Goal: Information Seeking & Learning: Learn about a topic

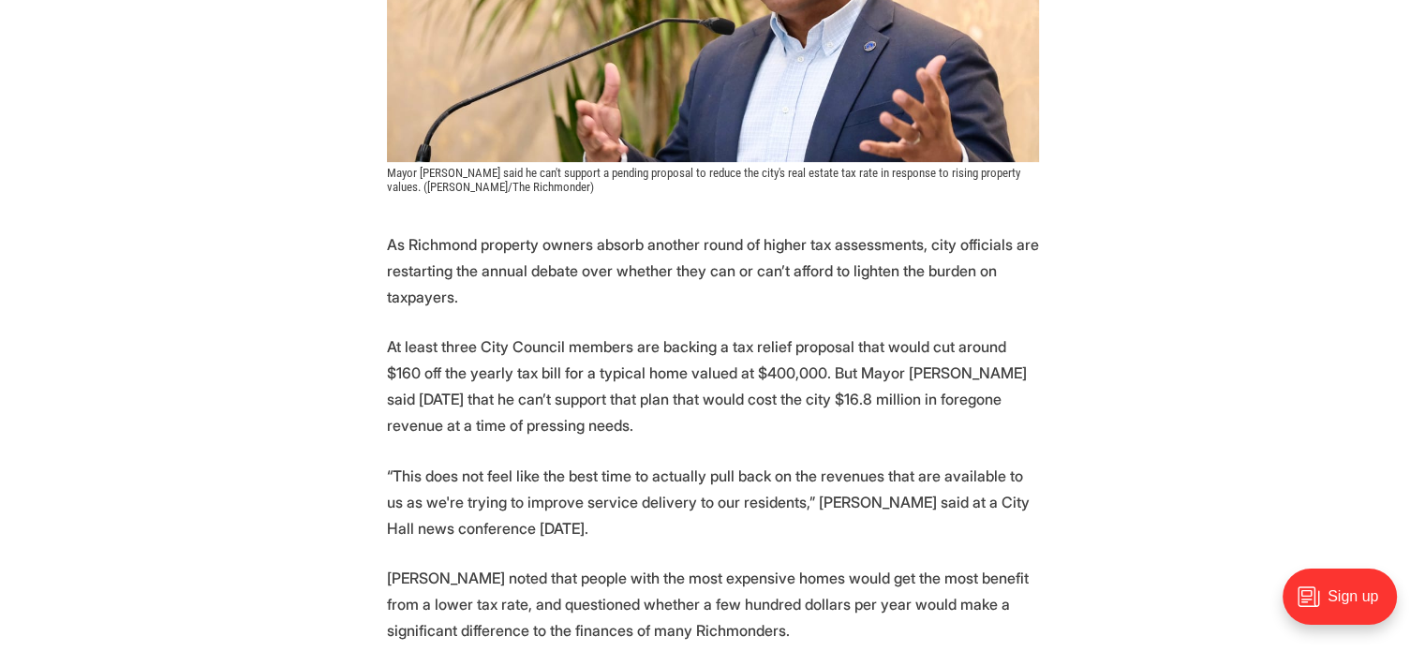
scroll to position [656, 0]
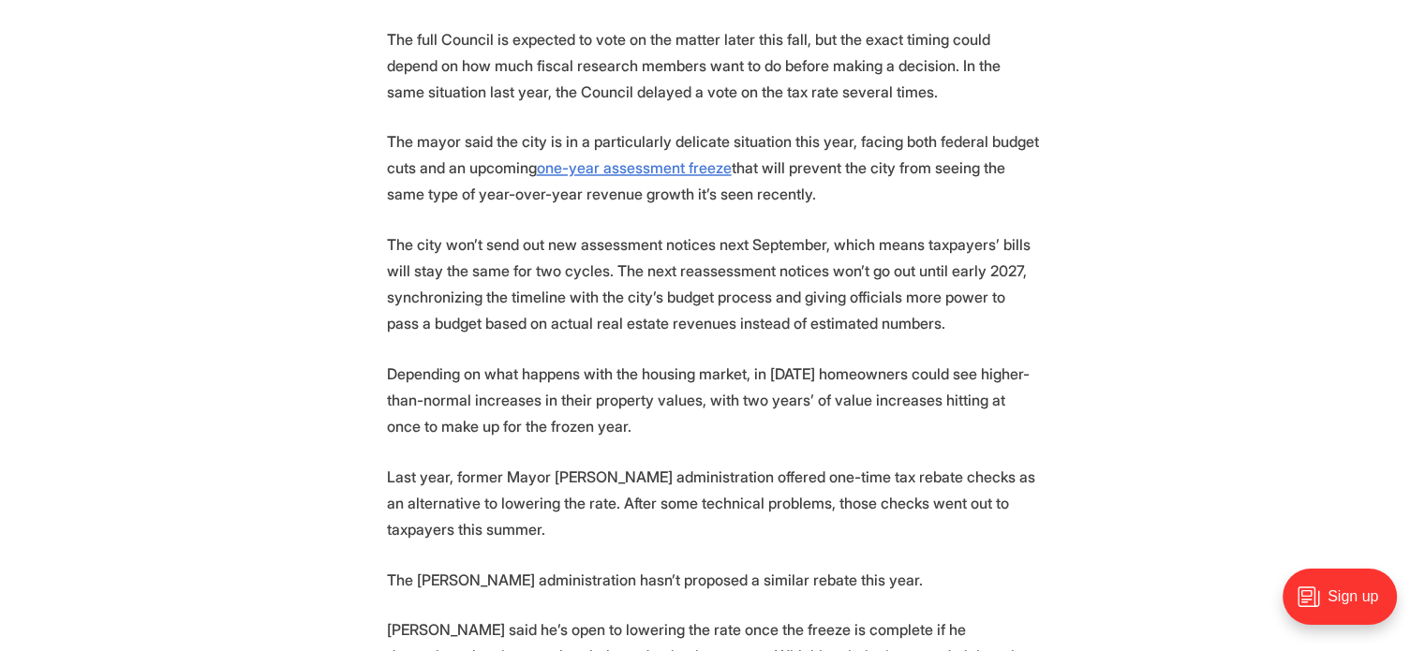
scroll to position [3185, 0]
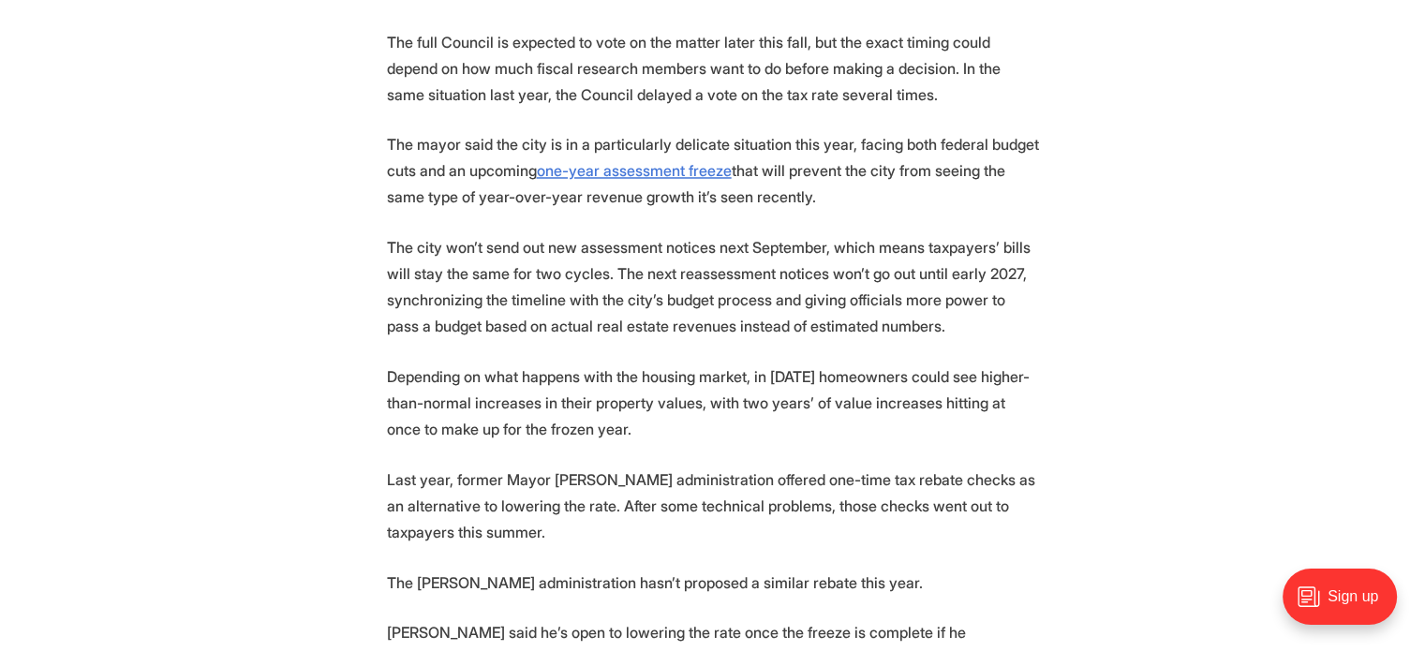
click at [393, 234] on p "The city won’t send out new assessment notices next September, which means taxp…" at bounding box center [713, 286] width 652 height 105
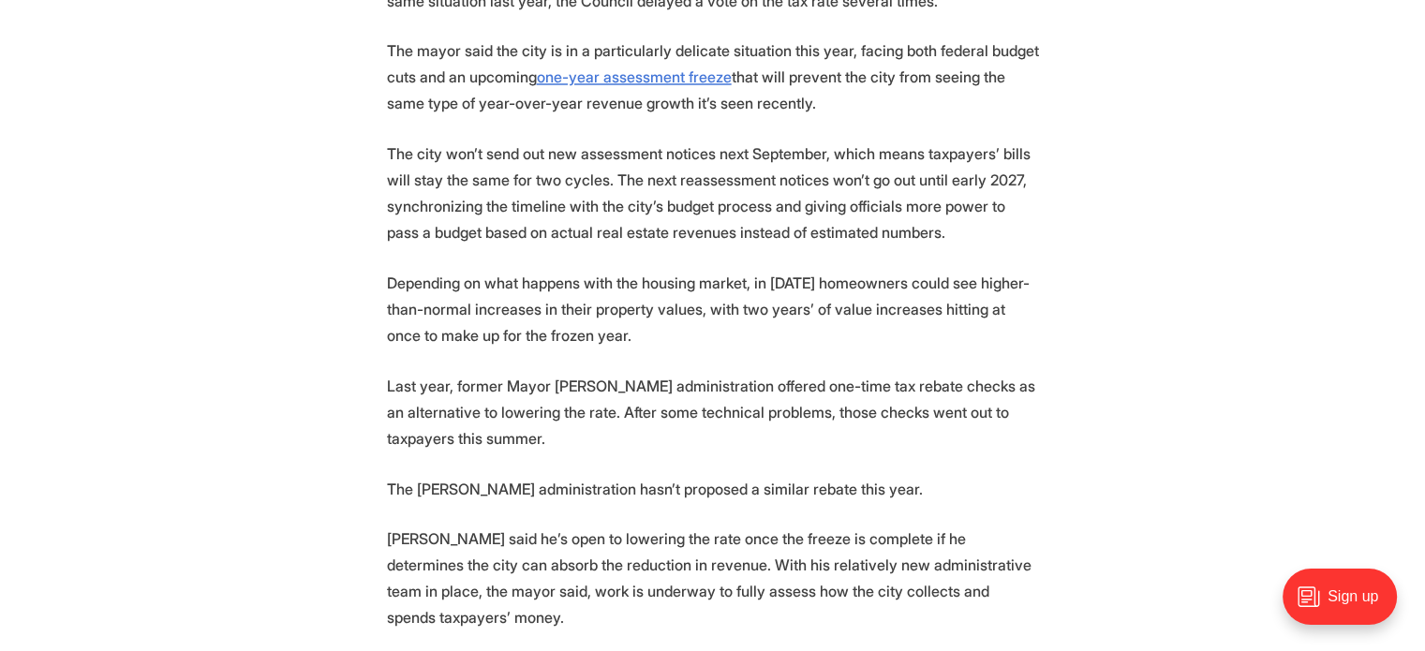
scroll to position [3372, 0]
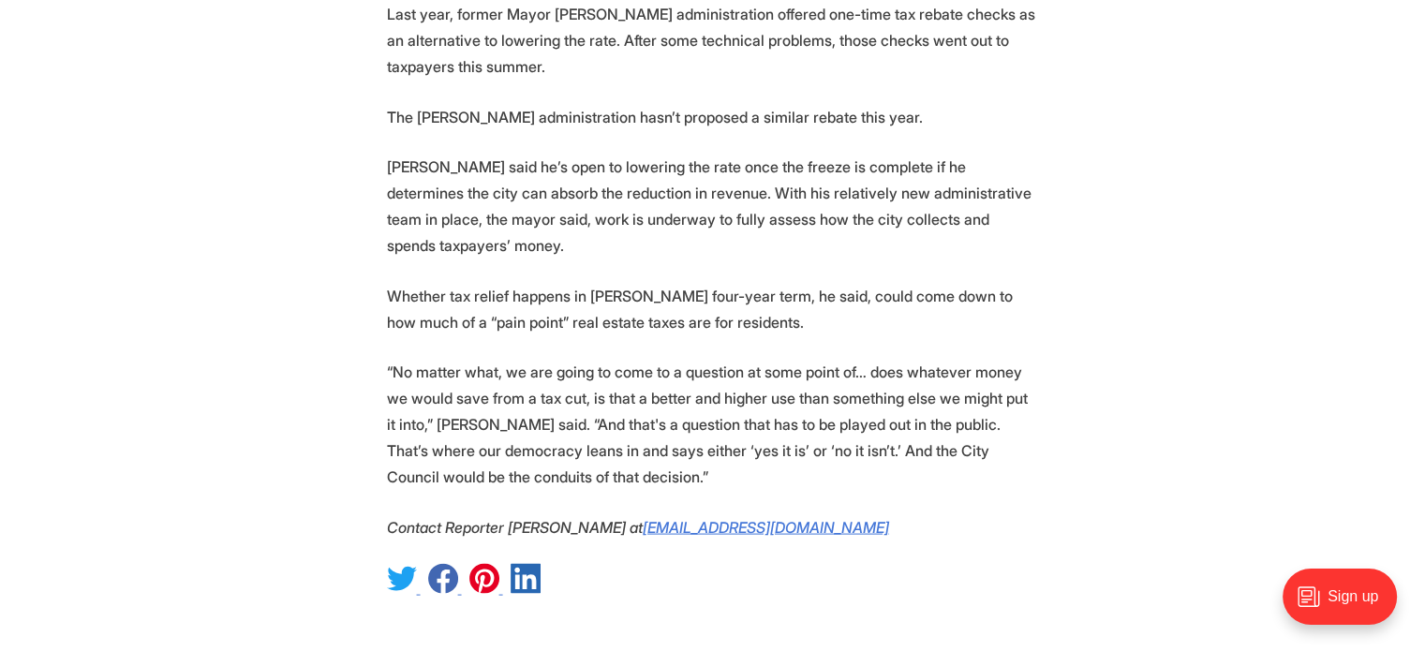
scroll to position [3653, 0]
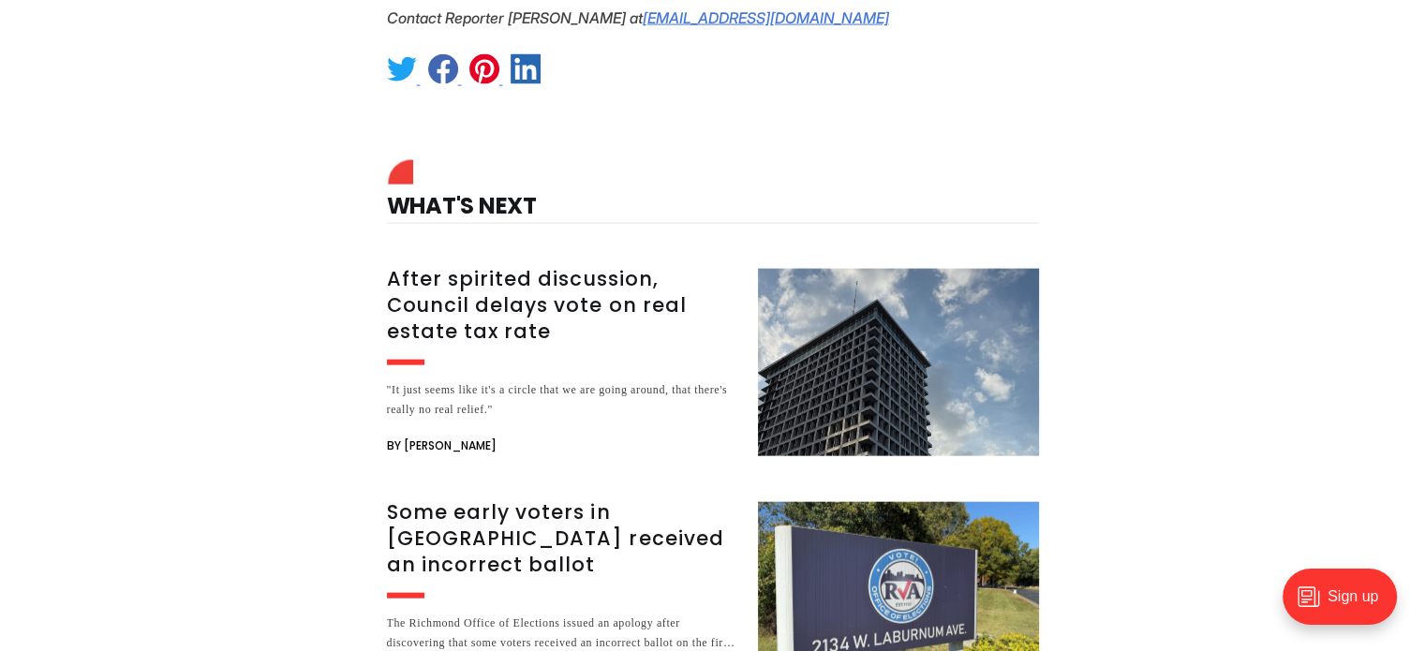
scroll to position [4121, 0]
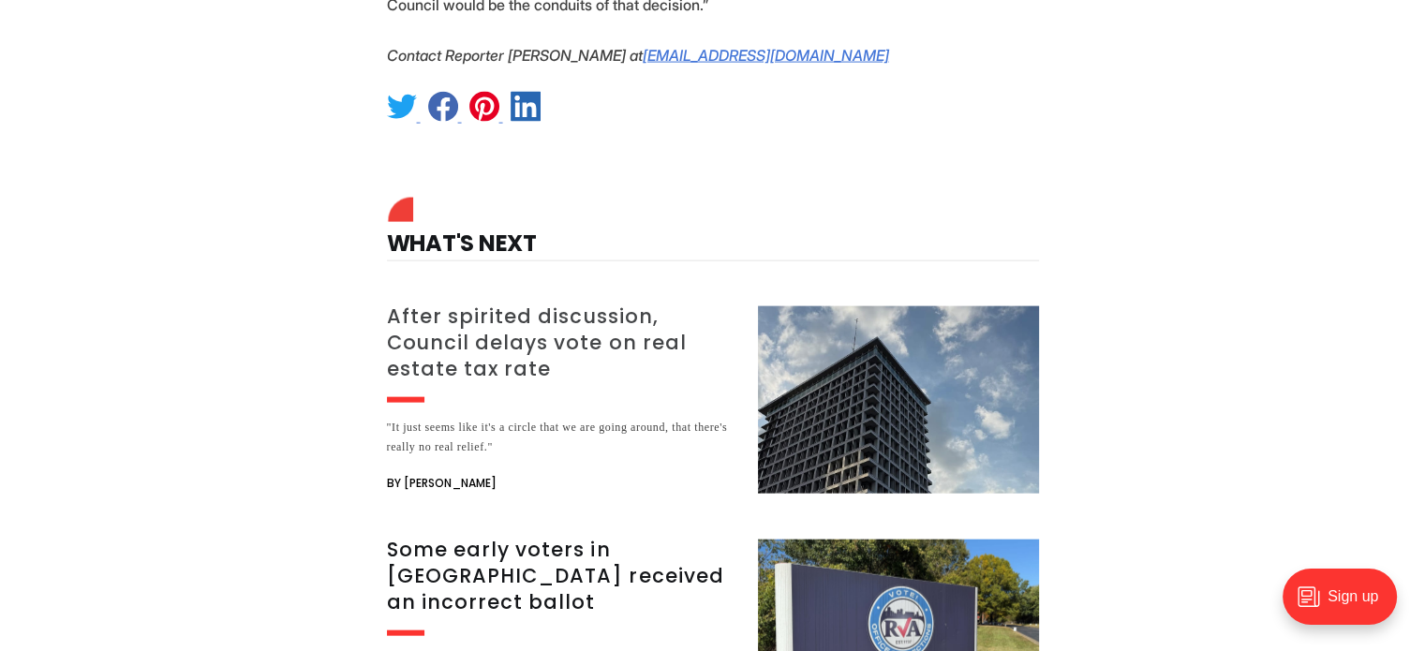
click at [607, 303] on h3 "After spirited discussion, Council delays vote on real estate tax rate" at bounding box center [561, 342] width 348 height 79
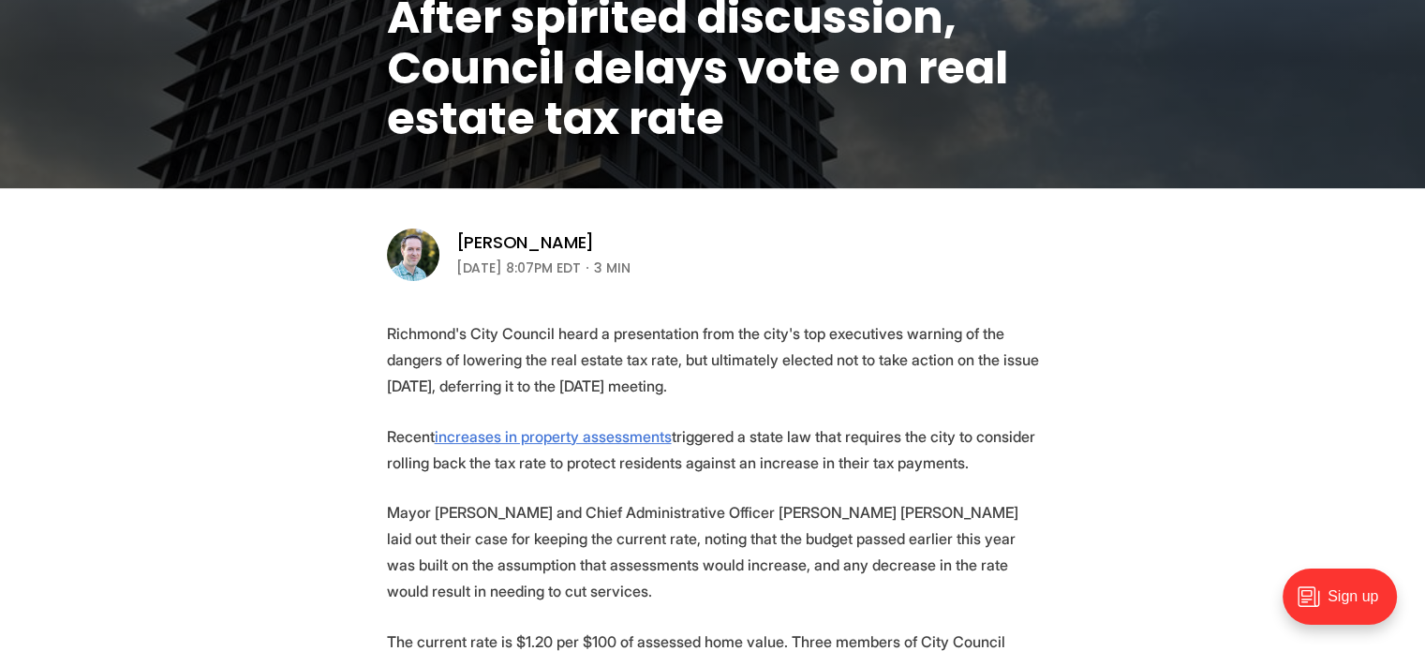
scroll to position [468, 0]
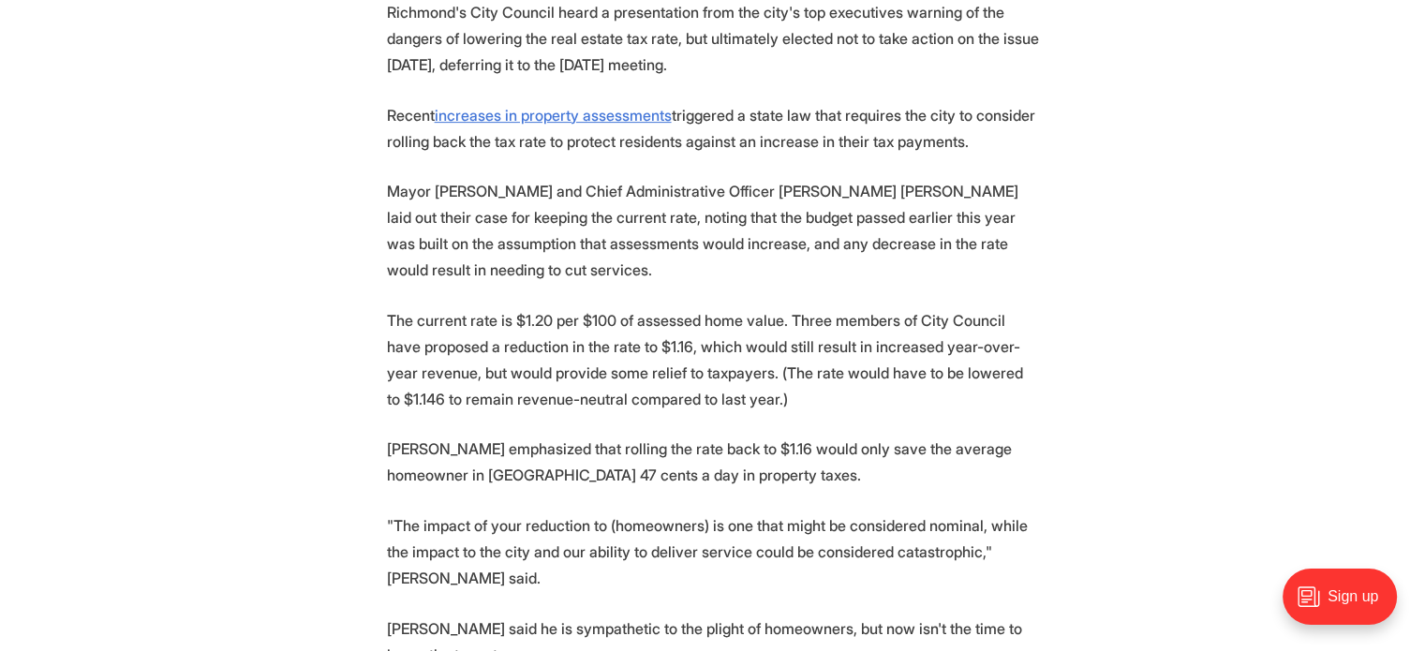
scroll to position [749, 0]
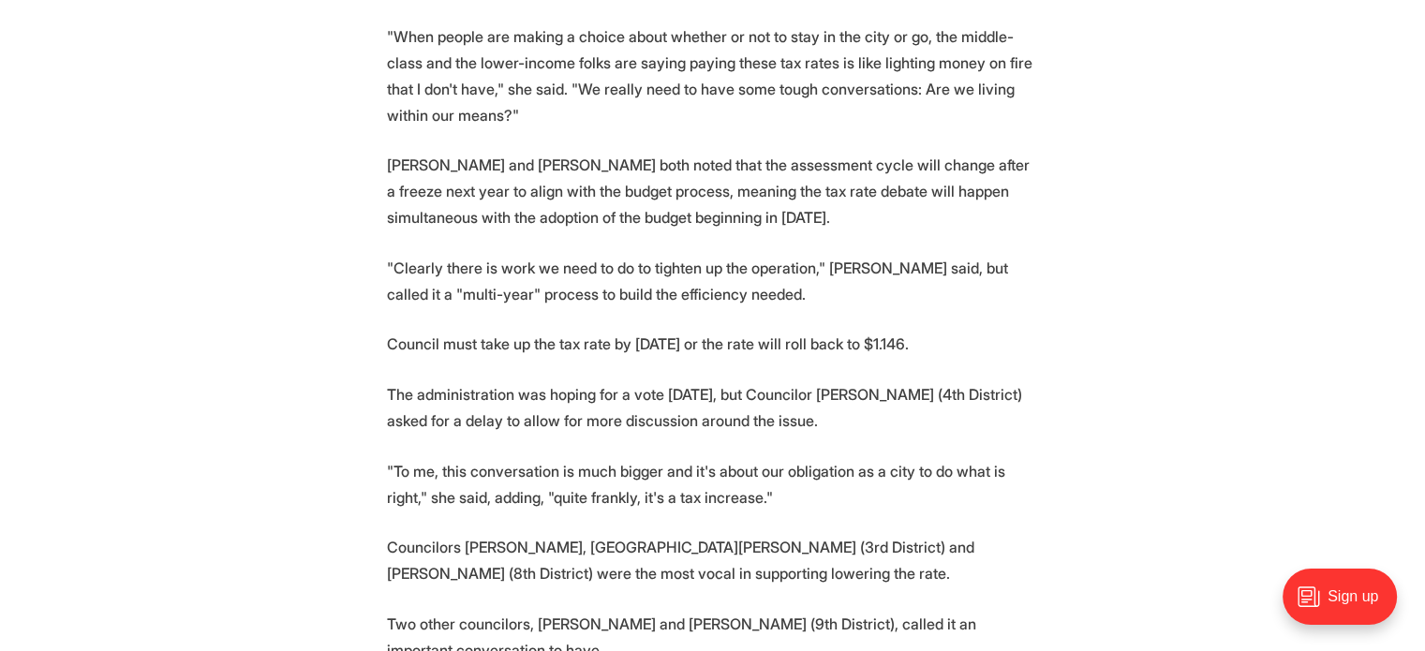
scroll to position [1780, 0]
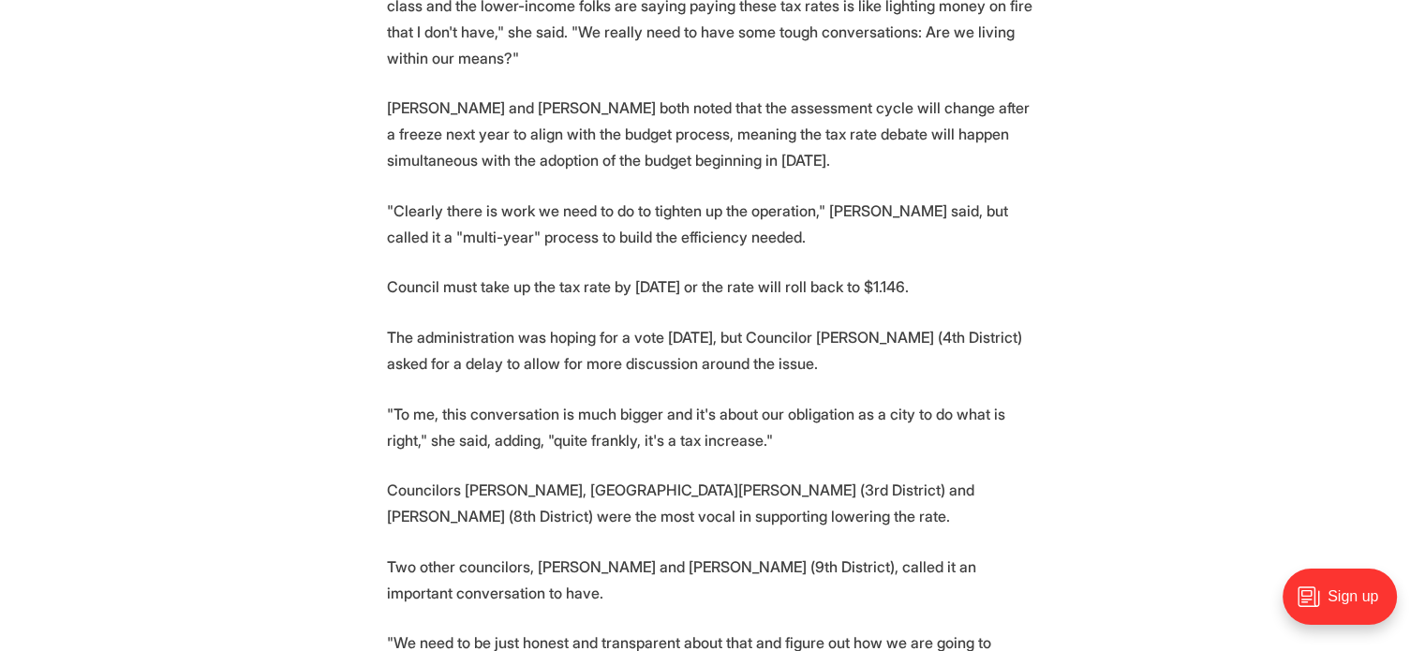
click at [1060, 181] on section "Richmond's City Council heard a presentation from the city's top executives war…" at bounding box center [712, 59] width 1425 height 2183
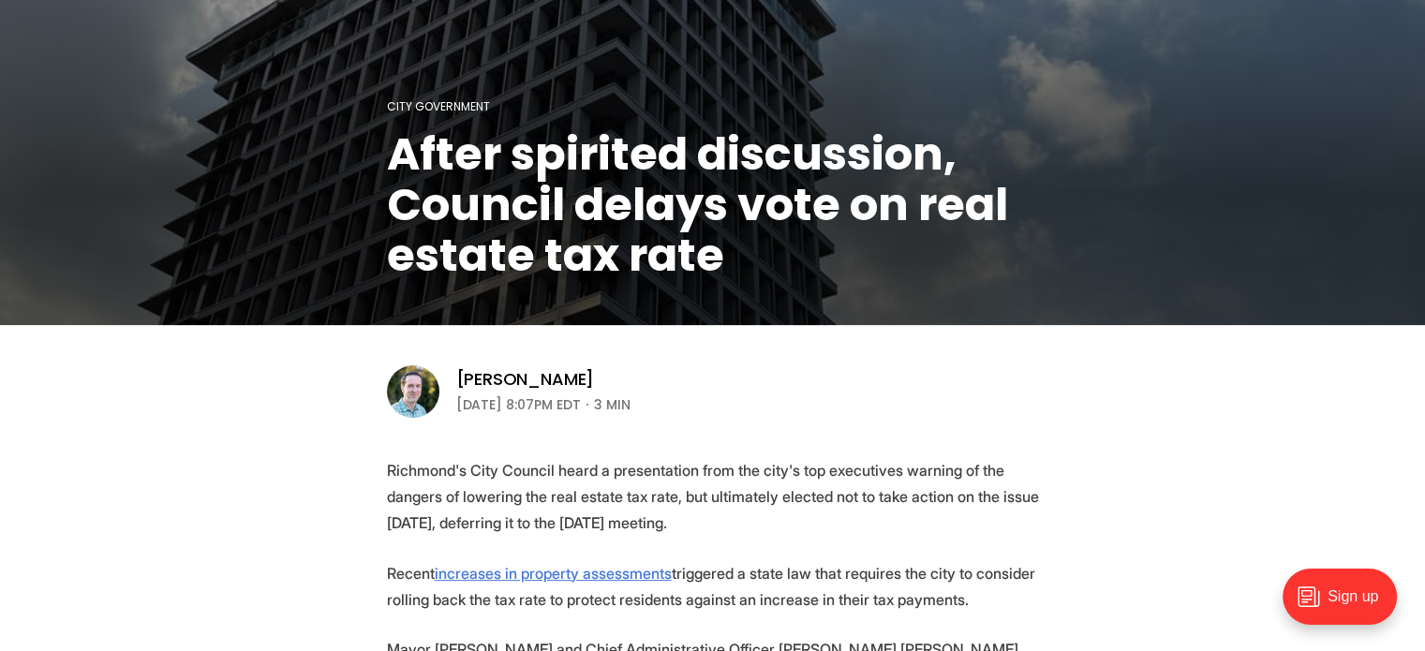
scroll to position [0, 0]
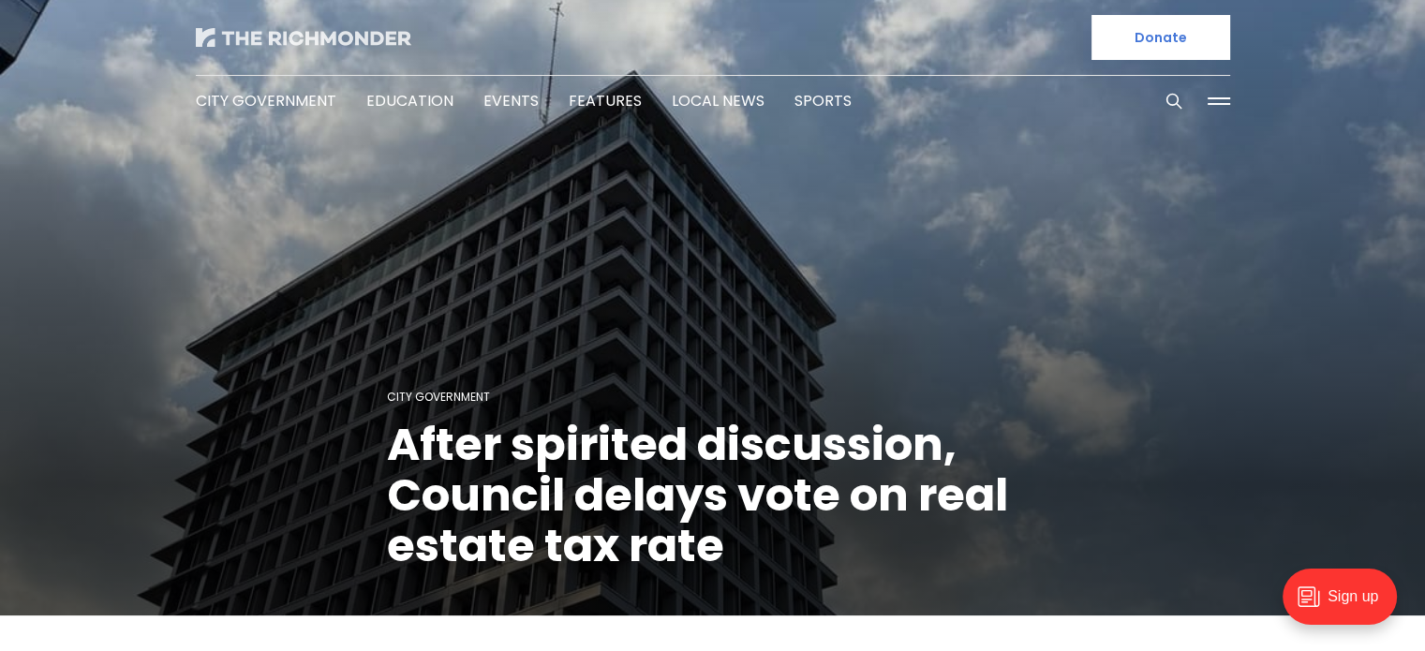
click at [322, 39] on img at bounding box center [303, 37] width 215 height 19
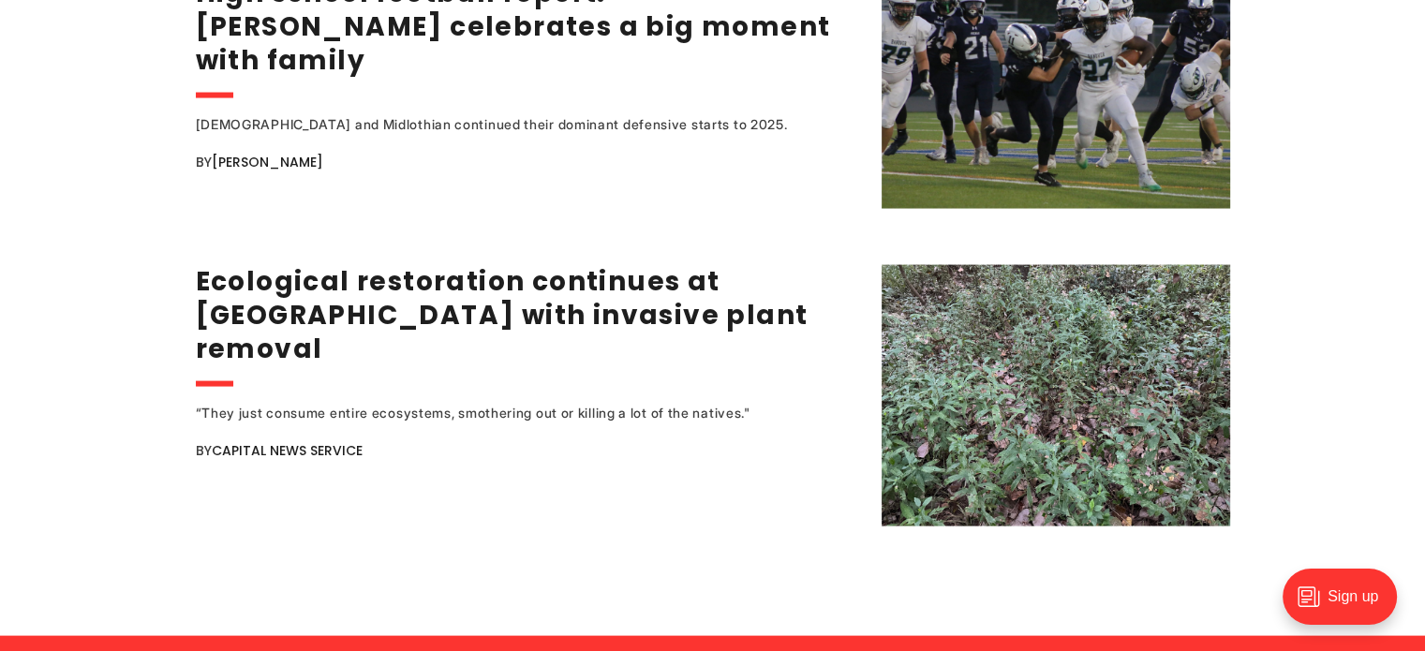
scroll to position [3747, 0]
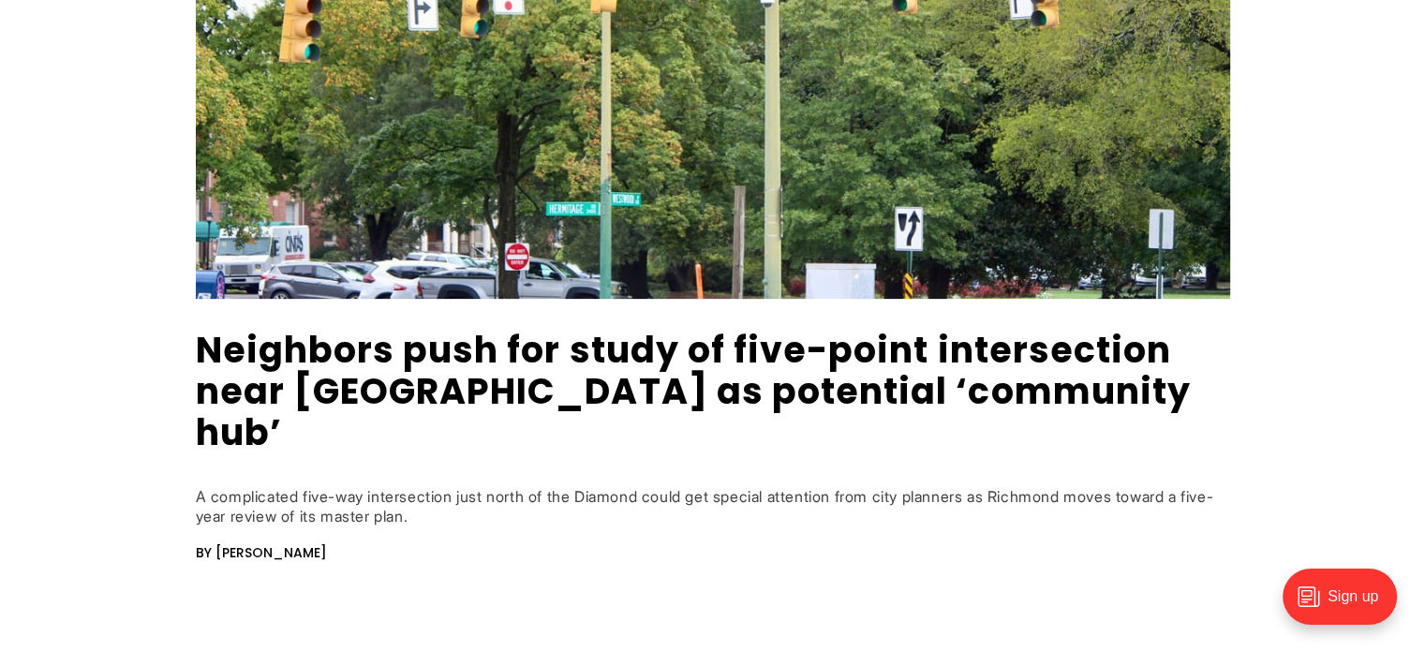
scroll to position [562, 0]
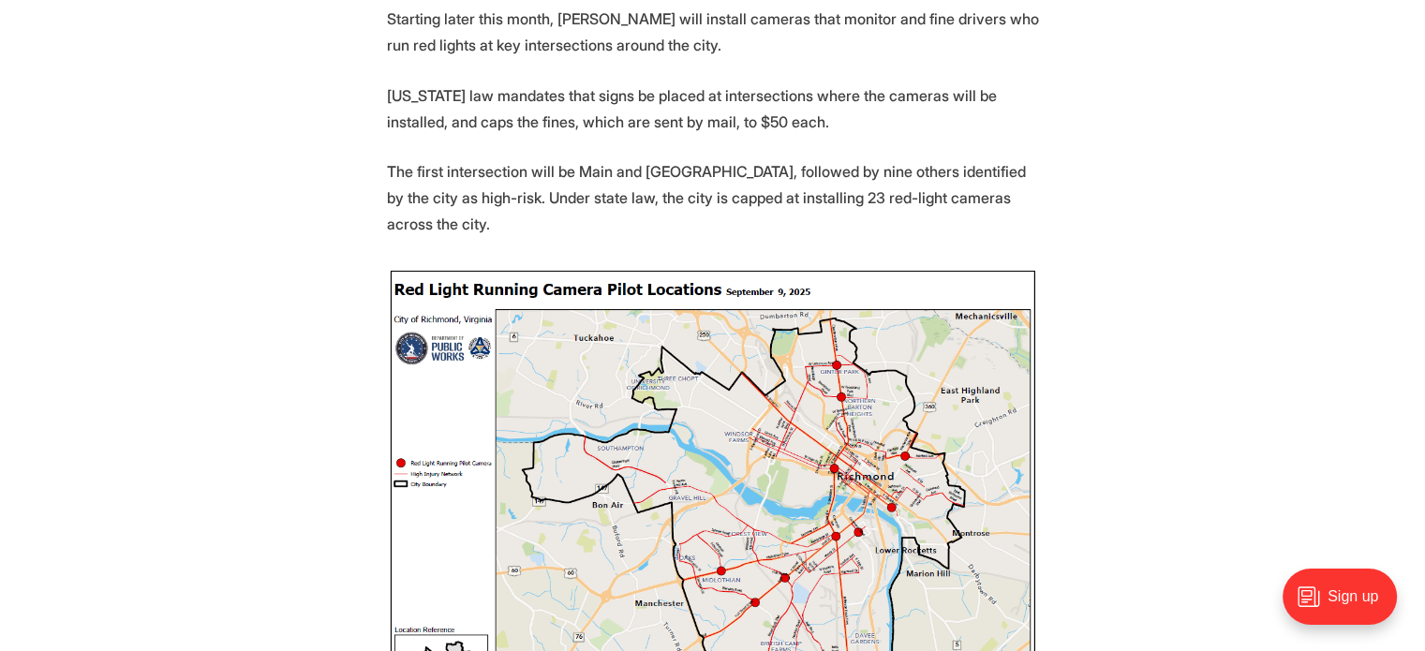
scroll to position [749, 0]
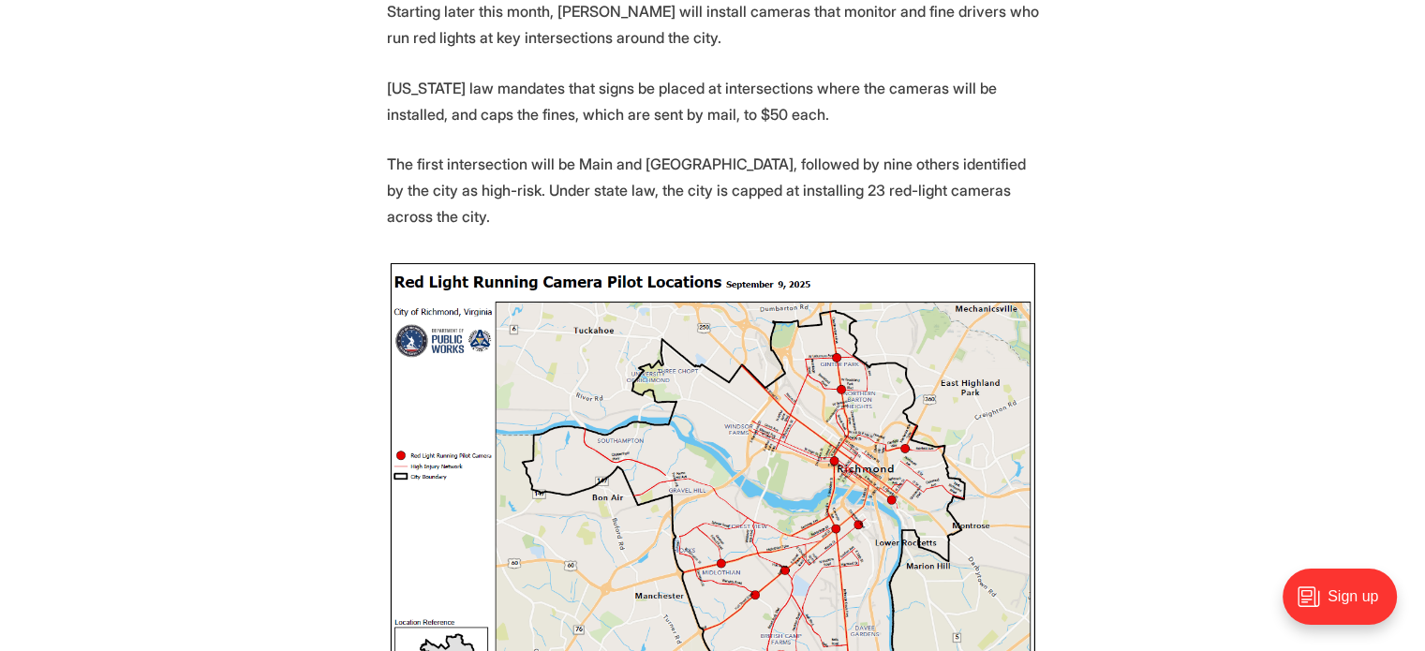
click at [858, 550] on img at bounding box center [713, 507] width 652 height 496
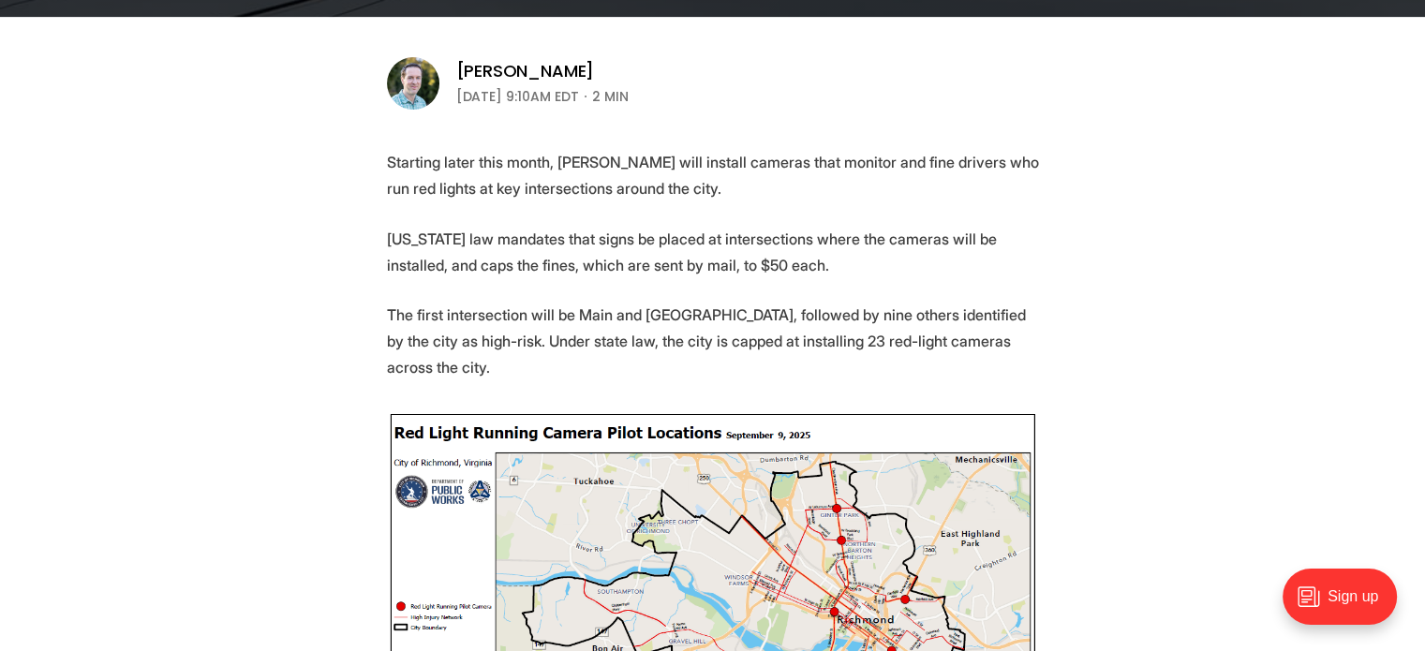
scroll to position [656, 0]
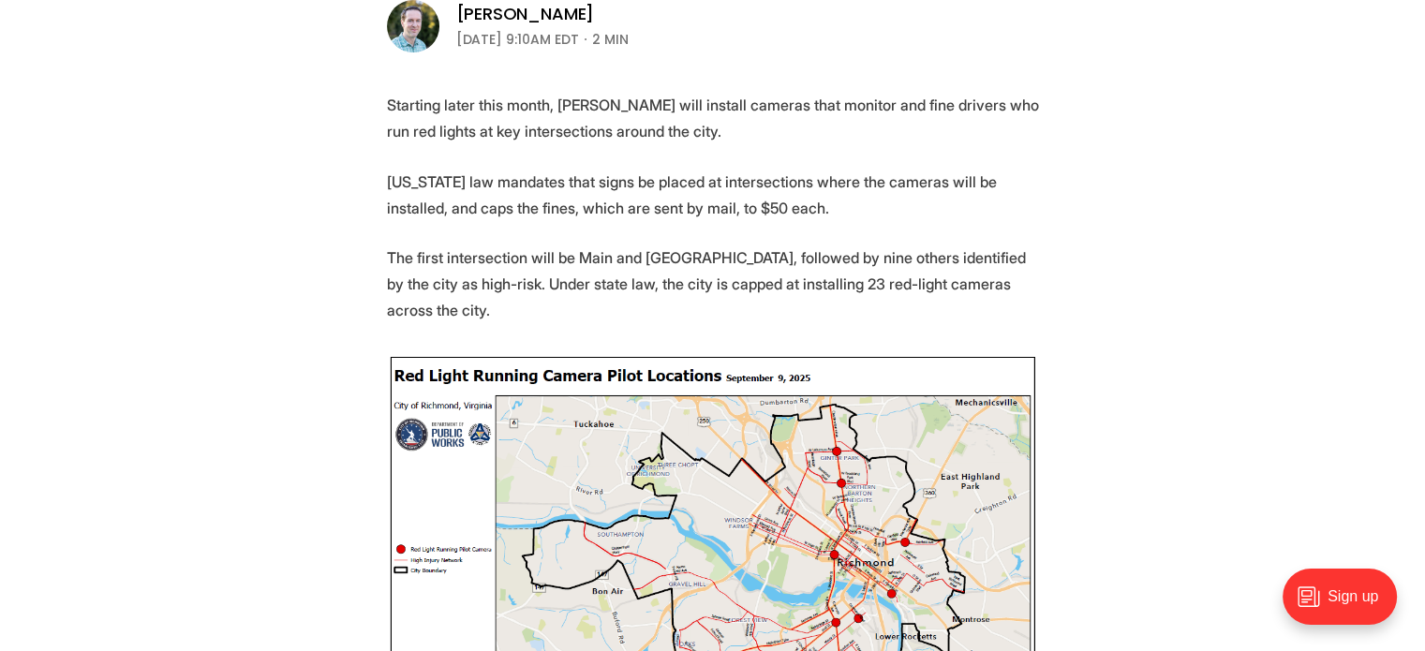
click at [913, 551] on img at bounding box center [713, 601] width 652 height 496
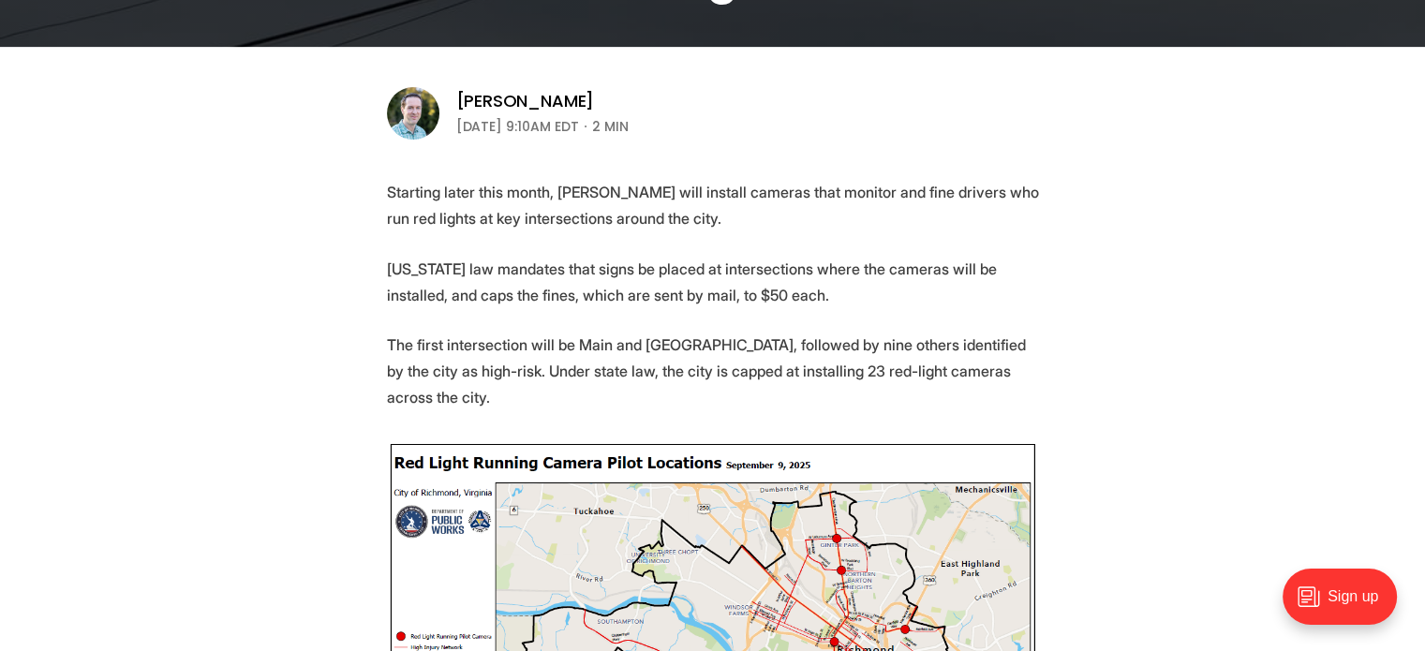
scroll to position [562, 0]
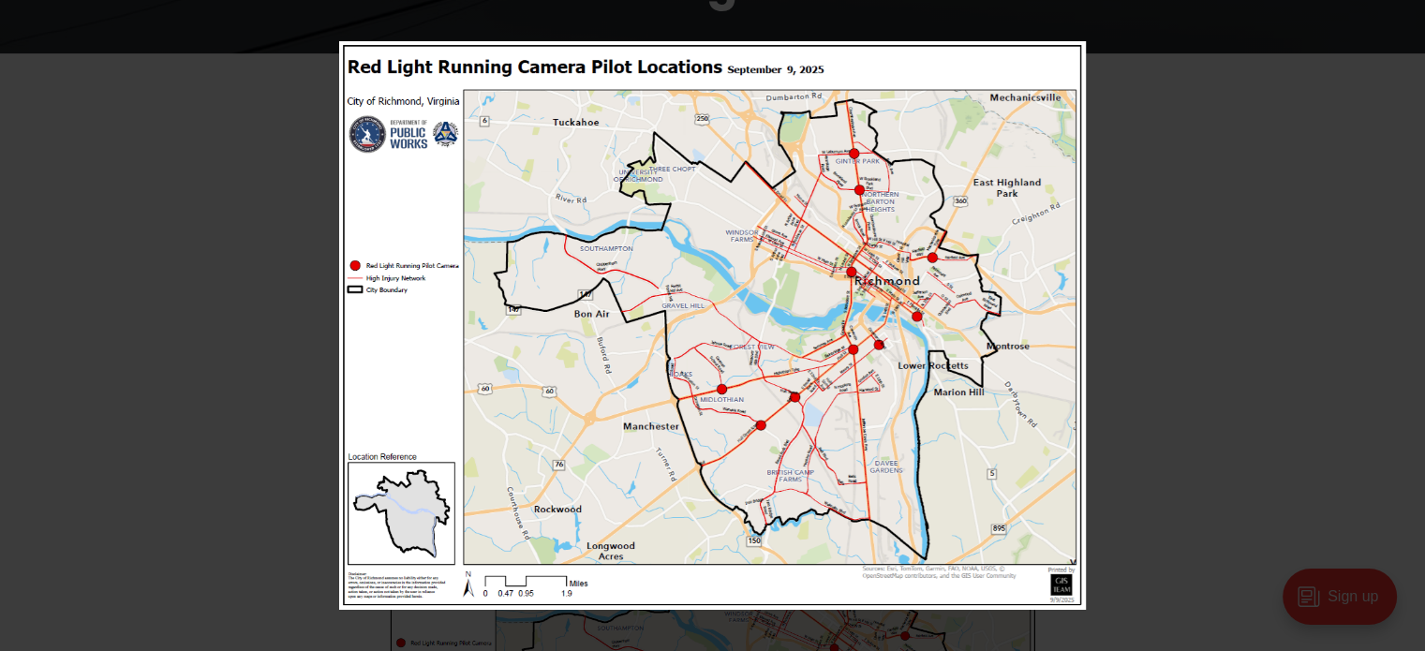
click at [1099, 290] on div at bounding box center [1051, 366] width 1425 height 651
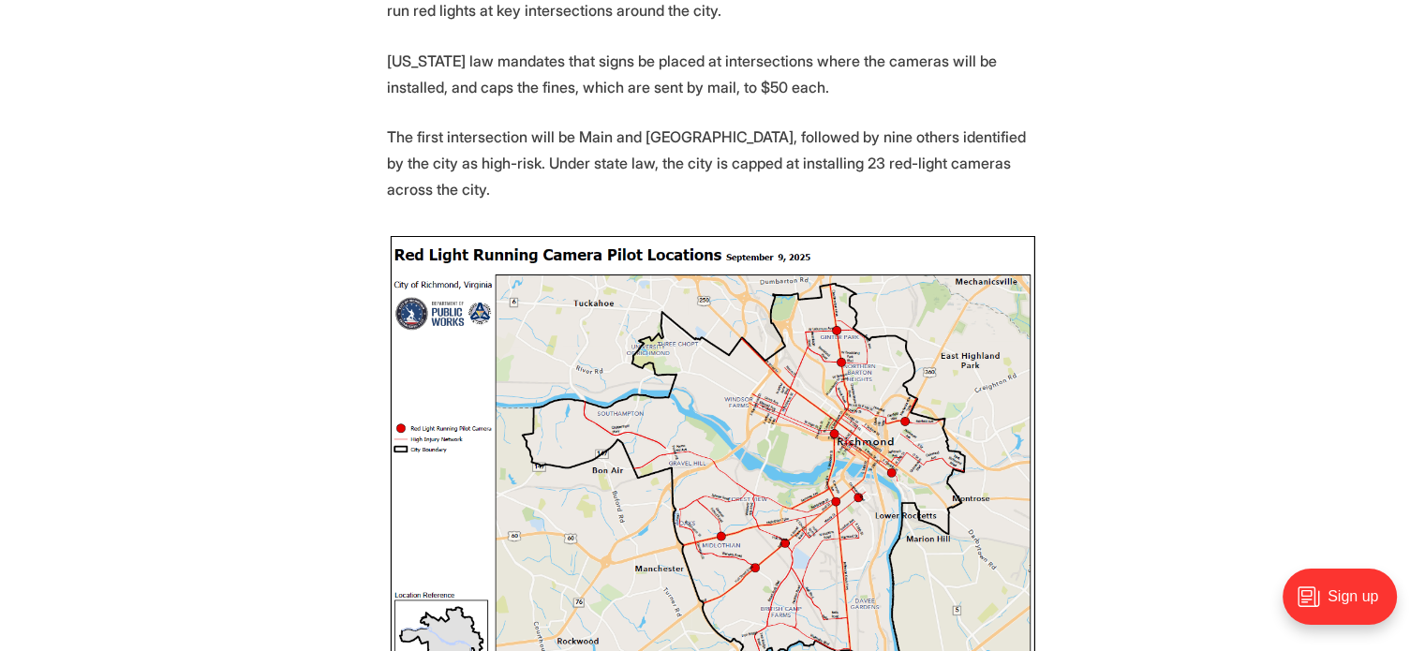
scroll to position [0, 0]
